Goal: Task Accomplishment & Management: Use online tool/utility

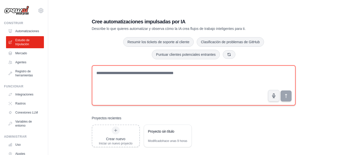
click at [106, 71] on textarea at bounding box center [194, 85] width 204 height 40
type textarea "*"
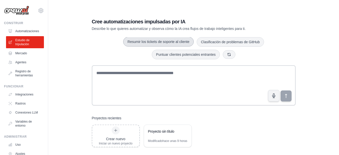
click at [162, 40] on font "Resumir los tickets de soporte al cliente" at bounding box center [159, 42] width 62 height 4
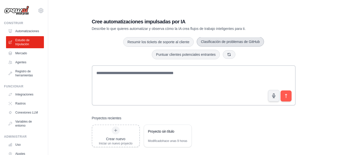
click at [212, 40] on font "Clasificación de problemas de GitHub" at bounding box center [230, 42] width 59 height 4
drag, startPoint x: 96, startPoint y: 69, endPoint x: 149, endPoint y: 97, distance: 59.4
click at [149, 97] on textarea "**********" at bounding box center [194, 85] width 205 height 40
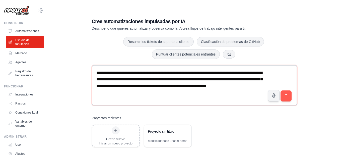
paste textarea "**********"
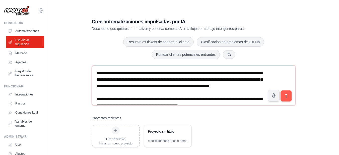
scroll to position [36, 0]
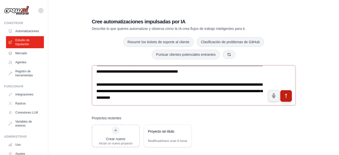
type textarea "**********"
click at [289, 93] on button "submit" at bounding box center [286, 96] width 12 height 12
click at [286, 94] on icon "submit" at bounding box center [286, 96] width 2 height 4
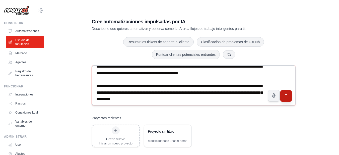
scroll to position [41, 0]
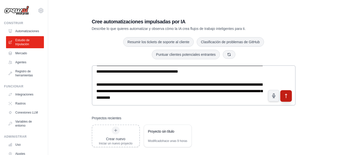
click at [285, 93] on icon "submit" at bounding box center [285, 95] width 5 height 5
drag, startPoint x: 296, startPoint y: 90, endPoint x: 294, endPoint y: 66, distance: 24.1
click at [294, 66] on div "**********" at bounding box center [194, 82] width 216 height 145
click at [286, 94] on icon "submit" at bounding box center [285, 95] width 5 height 5
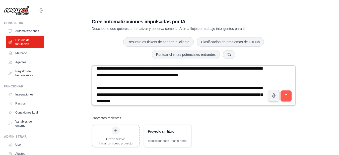
scroll to position [33, 0]
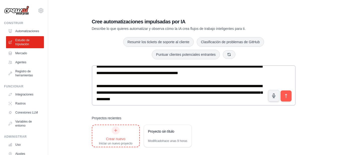
click at [111, 131] on div "Crear nuevo Iniciar un nuevo proyecto" at bounding box center [116, 135] width 34 height 19
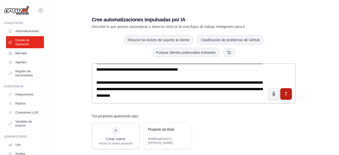
type textarea "**********"
click at [288, 95] on button "submit" at bounding box center [286, 94] width 12 height 12
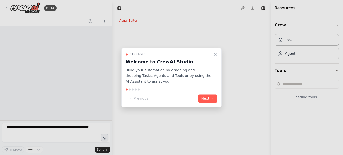
select select "****"
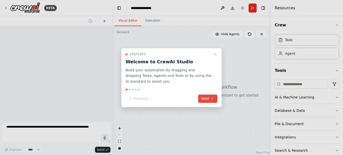
click at [211, 98] on icon at bounding box center [212, 99] width 4 height 4
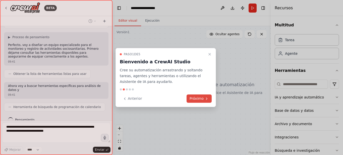
scroll to position [151, 0]
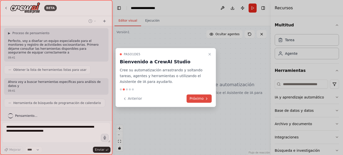
click at [204, 99] on button "Próximo" at bounding box center [198, 98] width 25 height 8
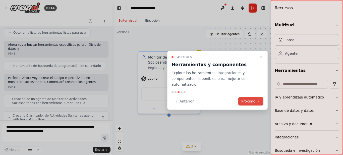
scroll to position [205, 0]
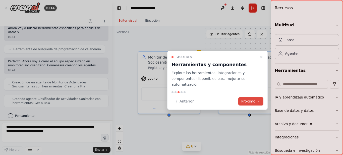
click at [252, 99] on font "Próximo" at bounding box center [248, 101] width 14 height 4
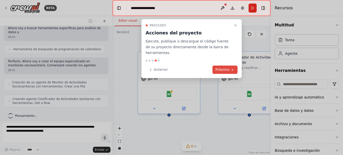
click at [226, 68] on font "Próximo" at bounding box center [222, 70] width 14 height 4
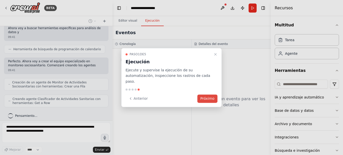
click at [205, 96] on font "Próximo" at bounding box center [207, 98] width 14 height 4
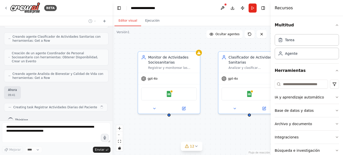
scroll to position [267, 0]
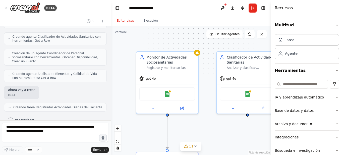
drag, startPoint x: 111, startPoint y: 99, endPoint x: 111, endPoint y: 105, distance: 5.6
click at [111, 105] on div "BETA Diseña un equipo que monitoree y registre las actividades diarias de una p…" at bounding box center [171, 77] width 343 height 155
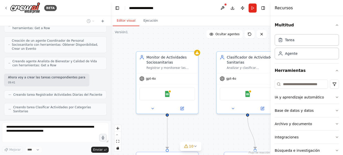
scroll to position [292, 0]
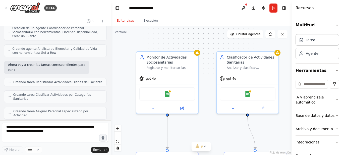
drag, startPoint x: 271, startPoint y: 71, endPoint x: 305, endPoint y: 62, distance: 36.0
click at [305, 62] on div "Recursos Multitud Tarea Agente Herramientas IA y aprendizaje automático Base de…" at bounding box center [316, 77] width 51 height 155
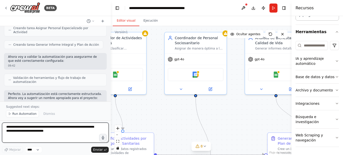
scroll to position [394, 0]
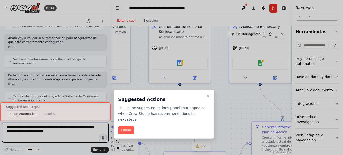
drag, startPoint x: 262, startPoint y: 141, endPoint x: 111, endPoint y: 109, distance: 153.7
click at [111, 109] on div "BETA Diseña un equipo que monitoree y registre las actividades diarias de una p…" at bounding box center [171, 77] width 343 height 155
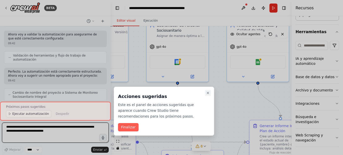
scroll to position [414, 0]
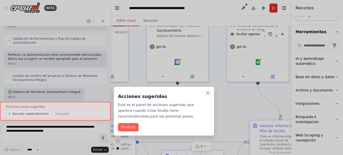
click at [207, 92] on icon "Cerrar el tutorial" at bounding box center [208, 93] width 4 height 4
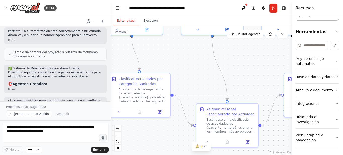
scroll to position [443, 0]
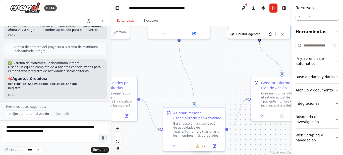
drag, startPoint x: 204, startPoint y: 98, endPoint x: 229, endPoint y: 62, distance: 43.7
click at [229, 62] on div ".deletable-edge-delete-btn { width: 20px; height: 20px; border: 0px solid #ffff…" at bounding box center [201, 90] width 181 height 129
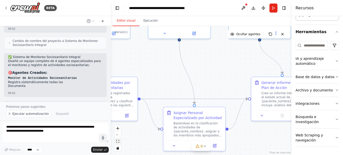
scroll to position [453, 0]
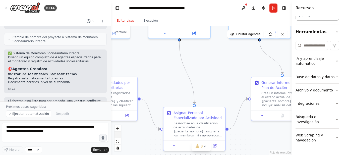
click at [117, 135] on button "alejar" at bounding box center [117, 135] width 7 height 7
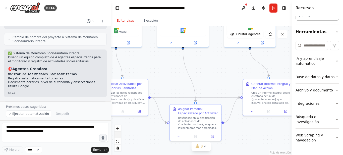
click at [117, 135] on button "alejar" at bounding box center [117, 135] width 7 height 7
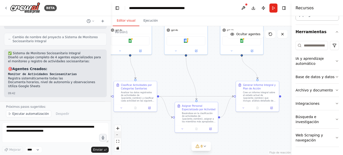
scroll to position [457, 0]
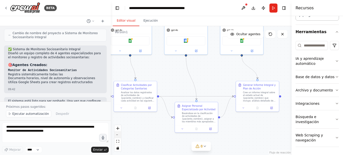
click at [117, 135] on button "alejar" at bounding box center [117, 135] width 7 height 7
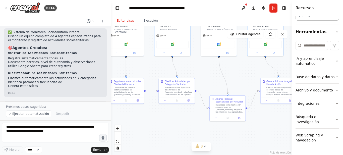
scroll to position [478, 0]
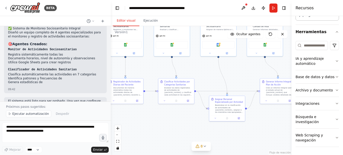
drag, startPoint x: 172, startPoint y: 83, endPoint x: 202, endPoint y: 79, distance: 30.2
click at [202, 79] on div ".deletable-edge-delete-btn { width: 20px; height: 20px; border: 0px solid #ffff…" at bounding box center [201, 90] width 181 height 129
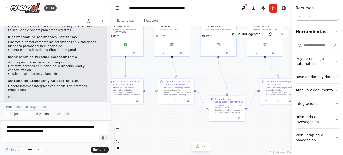
scroll to position [514, 0]
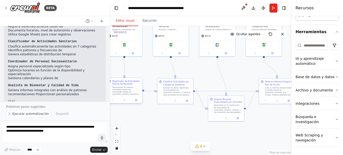
drag, startPoint x: 110, startPoint y: 94, endPoint x: 108, endPoint y: 92, distance: 3.0
click at [108, 81] on div at bounding box center [109, 77] width 2 height 155
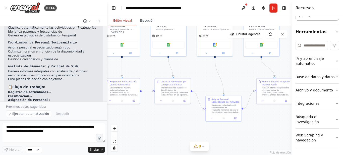
scroll to position [552, 0]
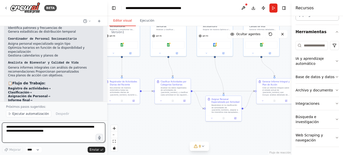
click at [22, 129] on textarea at bounding box center [53, 132] width 103 height 20
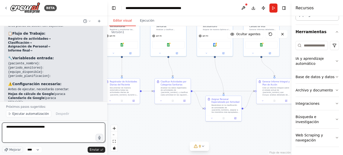
scroll to position [606, 0]
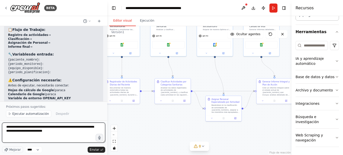
type textarea "**********"
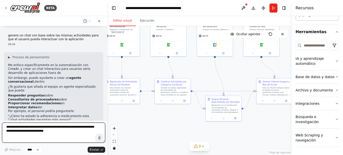
scroll to position [720, 0]
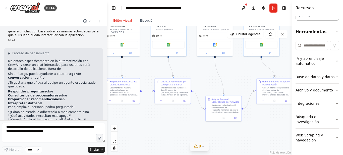
click at [201, 146] on icon at bounding box center [203, 146] width 4 height 4
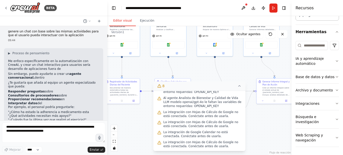
scroll to position [0, 0]
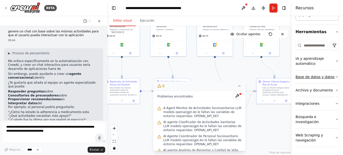
click at [329, 76] on font "Base de datos y datos" at bounding box center [314, 77] width 39 height 4
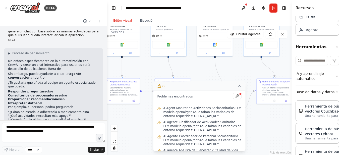
scroll to position [23, 0]
click at [335, 76] on icon "button" at bounding box center [337, 77] width 4 height 4
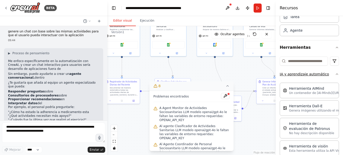
drag, startPoint x: 292, startPoint y: 76, endPoint x: 290, endPoint y: 68, distance: 8.5
click at [286, 69] on div "Recursos Multitud Tarea Agente Herramientas IA y aprendizaje automático Herrami…" at bounding box center [309, 77] width 67 height 155
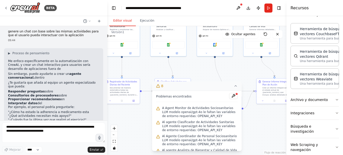
scroll to position [185, 0]
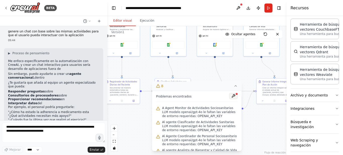
click at [231, 96] on button at bounding box center [233, 96] width 9 height 6
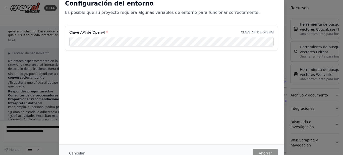
click at [262, 138] on div "Configuración del entorno Es posible que su proyecto requiera algunas variables…" at bounding box center [171, 68] width 225 height 151
click at [36, 22] on div "Configuración del entorno Es posible que su proyecto requiera algunas variables…" at bounding box center [171, 77] width 343 height 155
drag, startPoint x: 341, startPoint y: 104, endPoint x: 342, endPoint y: 79, distance: 24.4
click at [343, 53] on div "Configuración del entorno Es posible que su proyecto requiera algunas variables…" at bounding box center [171, 77] width 343 height 155
drag, startPoint x: 341, startPoint y: 103, endPoint x: 342, endPoint y: 115, distance: 12.6
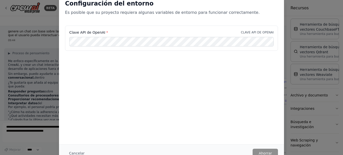
click at [342, 121] on div "Configuración del entorno Es posible que su proyecto requiera algunas variables…" at bounding box center [171, 77] width 343 height 155
click at [254, 33] on font "CLAVE API DE OPENAI" at bounding box center [257, 33] width 33 height 4
click at [106, 33] on font "*" at bounding box center [107, 32] width 2 height 4
click at [47, 50] on div "Configuración del entorno Es posible que su proyecto requiera algunas variables…" at bounding box center [171, 77] width 343 height 155
drag, startPoint x: 341, startPoint y: 136, endPoint x: 265, endPoint y: 152, distance: 77.2
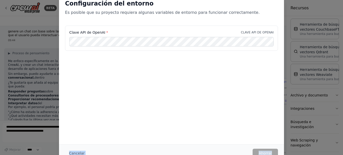
click at [340, 150] on div "Configuración del entorno Es posible que su proyecto requiera algunas variables…" at bounding box center [171, 77] width 343 height 155
click at [79, 152] on font "Cancelar" at bounding box center [77, 153] width 16 height 4
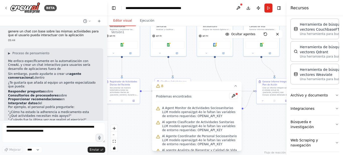
drag, startPoint x: 213, startPoint y: 86, endPoint x: 202, endPoint y: 94, distance: 13.9
click at [202, 94] on div "8 Problemas encontrados A Agent Monitor de Actividades Sociosanitarias LLM mode…" at bounding box center [197, 116] width 90 height 70
click at [252, 68] on div ".deletable-edge-delete-btn { width: 20px; height: 20px; border: 0px solid #ffff…" at bounding box center [196, 90] width 179 height 129
click at [279, 37] on button at bounding box center [277, 34] width 10 height 8
click at [277, 35] on icon at bounding box center [277, 34] width 4 height 4
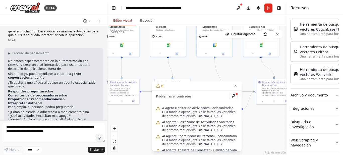
click at [237, 73] on div ".deletable-edge-delete-btn { width: 20px; height: 20px; border: 0px solid #ffff…" at bounding box center [196, 90] width 179 height 129
click at [235, 87] on icon at bounding box center [236, 86] width 4 height 4
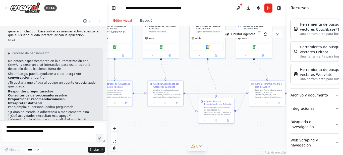
drag, startPoint x: 197, startPoint y: 131, endPoint x: 158, endPoint y: 128, distance: 38.8
click at [158, 128] on div ".deletable-edge-delete-btn { width: 20px; height: 20px; border: 0px solid #ffff…" at bounding box center [196, 90] width 179 height 129
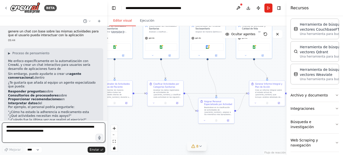
click at [7, 127] on textarea at bounding box center [53, 132] width 103 height 20
type textarea "**********"
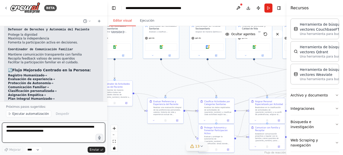
scroll to position [1315, 0]
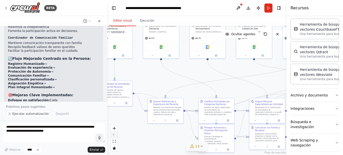
click at [114, 135] on button "alejar" at bounding box center [114, 135] width 7 height 7
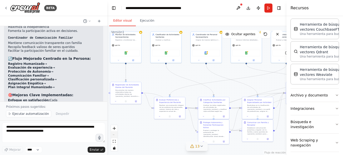
scroll to position [1328, 0]
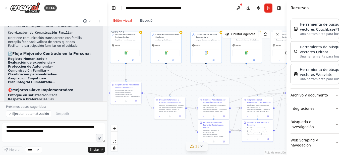
click at [114, 134] on div "Controles de flujo de React" at bounding box center [114, 138] width 7 height 26
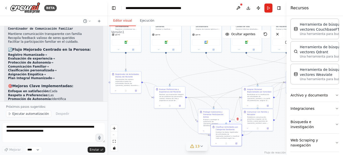
drag, startPoint x: 202, startPoint y: 106, endPoint x: 178, endPoint y: 127, distance: 32.4
click at [212, 139] on div "Clasificar Actividades por Categorías Sanitarias Analizar los datos registrados…" at bounding box center [226, 132] width 28 height 14
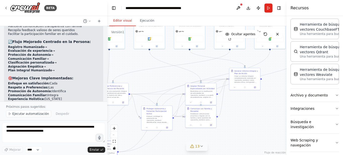
scroll to position [1336, 0]
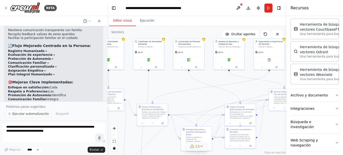
drag, startPoint x: 165, startPoint y: 162, endPoint x: 210, endPoint y: 104, distance: 73.5
click at [210, 104] on div ".deletable-edge-delete-btn { width: 20px; height: 20px; border: 0px solid #ffff…" at bounding box center [196, 90] width 179 height 129
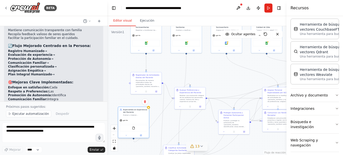
drag, startPoint x: 273, startPoint y: 47, endPoint x: 138, endPoint y: 117, distance: 152.4
click at [138, 117] on div "Especialista en Experiencia del Paciente Evaluar y mejorar continuamente la exp…" at bounding box center [133, 112] width 31 height 11
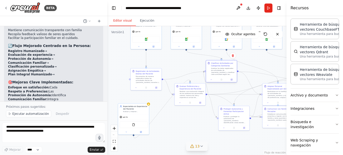
drag, startPoint x: 211, startPoint y: 85, endPoint x: 218, endPoint y: 63, distance: 23.2
click at [218, 63] on font "Clasificar Actividades por Categorías Sanitarias" at bounding box center [222, 64] width 22 height 5
drag, startPoint x: 188, startPoint y: 94, endPoint x: 179, endPoint y: 109, distance: 18.1
click at [179, 109] on div "Evaluar Preferencias y Experiencia del Paciente Realizar una evaluación integra…" at bounding box center [180, 101] width 31 height 22
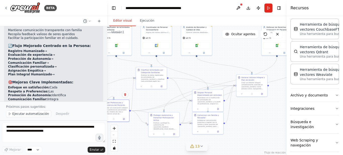
drag, startPoint x: 242, startPoint y: 113, endPoint x: 186, endPoint y: 120, distance: 55.9
click at [186, 120] on div ".deletable-edge-delete-btn { width: 20px; height: 20px; border: 0px solid #ffff…" at bounding box center [196, 90] width 179 height 129
drag, startPoint x: 205, startPoint y: 97, endPoint x: 198, endPoint y: 69, distance: 28.4
click at [198, 69] on font "Basándose en la clasificación de actividades de {paciente_nombre} y su perfil d…" at bounding box center [202, 87] width 23 height 36
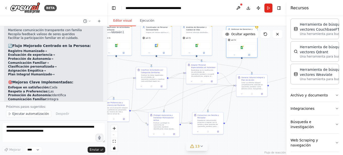
drag, startPoint x: 273, startPoint y: 42, endPoint x: 237, endPoint y: 45, distance: 36.0
click at [237, 45] on div "Hojas de cálculo de Google" at bounding box center [242, 47] width 28 height 7
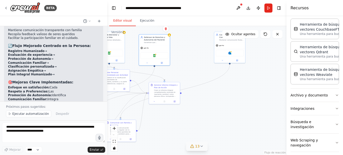
drag, startPoint x: 252, startPoint y: 115, endPoint x: 165, endPoint y: 122, distance: 87.1
click at [165, 122] on div ".deletable-edge-delete-btn { width: 20px; height: 20px; border: 0px solid #ffff…" at bounding box center [196, 90] width 179 height 129
drag, startPoint x: 227, startPoint y: 52, endPoint x: 165, endPoint y: 129, distance: 98.9
click at [165, 129] on div "Microsoft Outlook" at bounding box center [167, 130] width 28 height 7
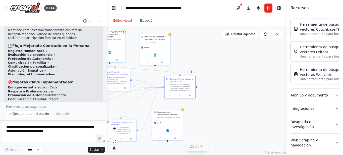
drag, startPoint x: 165, startPoint y: 95, endPoint x: 180, endPoint y: 91, distance: 15.6
click at [180, 91] on font "Crear un informe integral completamente centrado en {paciente_nombre} como pers…" at bounding box center [181, 103] width 24 height 40
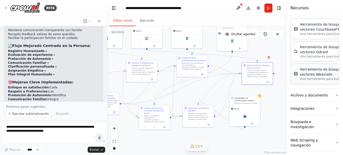
drag, startPoint x: 274, startPoint y: 82, endPoint x: 297, endPoint y: 81, distance: 22.8
click at [297, 81] on div "BETA Diseña un equipo que monitoree y registre las actividades diarias de una p…" at bounding box center [171, 77] width 343 height 155
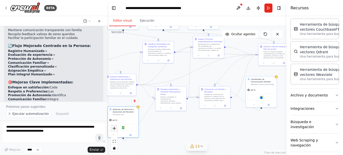
drag, startPoint x: 227, startPoint y: 43, endPoint x: 116, endPoint y: 130, distance: 140.5
click at [116, 130] on div ".deletable-edge-delete-btn { width: 20px; height: 20px; border: 0px solid #ffff…" at bounding box center [196, 90] width 179 height 129
drag, startPoint x: 205, startPoint y: 50, endPoint x: 171, endPoint y: 140, distance: 95.5
click at [171, 140] on div "Asignar Personal Especializado por Actividad Basándose en la clasificación de a…" at bounding box center [173, 129] width 31 height 22
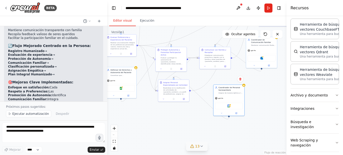
drag, startPoint x: 164, startPoint y: 29, endPoint x: 251, endPoint y: 141, distance: 142.0
click at [251, 141] on div ".deletable-edge-delete-btn { width: 20px; height: 20px; border: 0px solid #ffff…" at bounding box center [196, 90] width 179 height 129
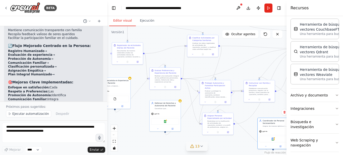
drag, startPoint x: 154, startPoint y: 116, endPoint x: 198, endPoint y: 149, distance: 54.7
click at [198, 149] on div "Versión 1 Mostrar herramientas Ocultar agentes .deletable-edge-delete-btn { wid…" at bounding box center [196, 90] width 179 height 129
drag, startPoint x: 213, startPoint y: 90, endPoint x: 209, endPoint y: 72, distance: 18.2
click at [209, 72] on font "Evaluar y proteger la autonomía de {paciente_nombre} identificando: áreas donde…" at bounding box center [211, 88] width 24 height 32
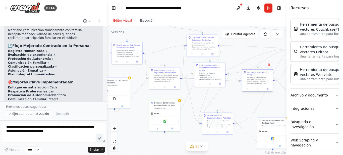
drag, startPoint x: 260, startPoint y: 90, endPoint x: 259, endPoint y: 79, distance: 10.6
click at [259, 79] on font "Establecer comunicación proactiva y regular con la familia y seres queridos de …" at bounding box center [259, 94] width 24 height 34
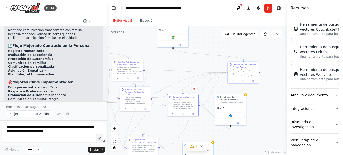
drag, startPoint x: 126, startPoint y: 150, endPoint x: 119, endPoint y: 160, distance: 12.6
click at [119, 155] on html "BETA Diseña un equipo que monitoree y registre las actividades diarias de una p…" at bounding box center [171, 77] width 343 height 155
drag, startPoint x: 243, startPoint y: 69, endPoint x: 189, endPoint y: 65, distance: 54.1
click at [189, 65] on div "Generar Informe Integral y Plan de Acción Crear un informe integral completamen…" at bounding box center [192, 67] width 24 height 14
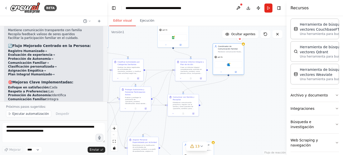
drag, startPoint x: 230, startPoint y: 107, endPoint x: 229, endPoint y: 54, distance: 52.5
click at [229, 54] on div "gpt-4o" at bounding box center [228, 57] width 31 height 6
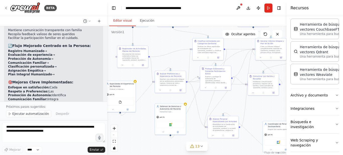
drag, startPoint x: 166, startPoint y: 120, endPoint x: 208, endPoint y: 105, distance: 45.0
click at [220, 100] on div ".deletable-edge-delete-btn { width: 20px; height: 20px; border: 0px solid #ffff…" at bounding box center [196, 90] width 179 height 129
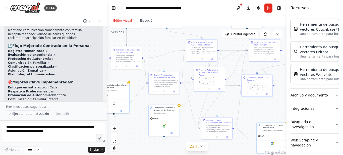
click at [26, 115] on font "Ejecutar automatización" at bounding box center [30, 114] width 37 height 4
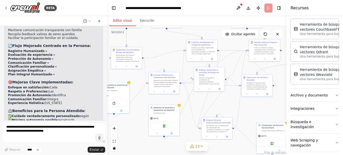
scroll to position [1317, 0]
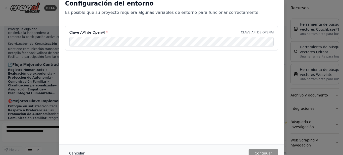
click at [74, 155] on font "Cancelar" at bounding box center [77, 153] width 16 height 4
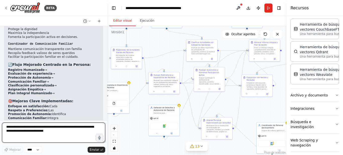
click at [24, 131] on textarea at bounding box center [53, 132] width 103 height 20
type textarea "**********"
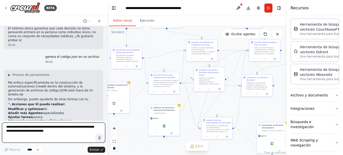
scroll to position [1448, 0]
